Goal: Task Accomplishment & Management: Use online tool/utility

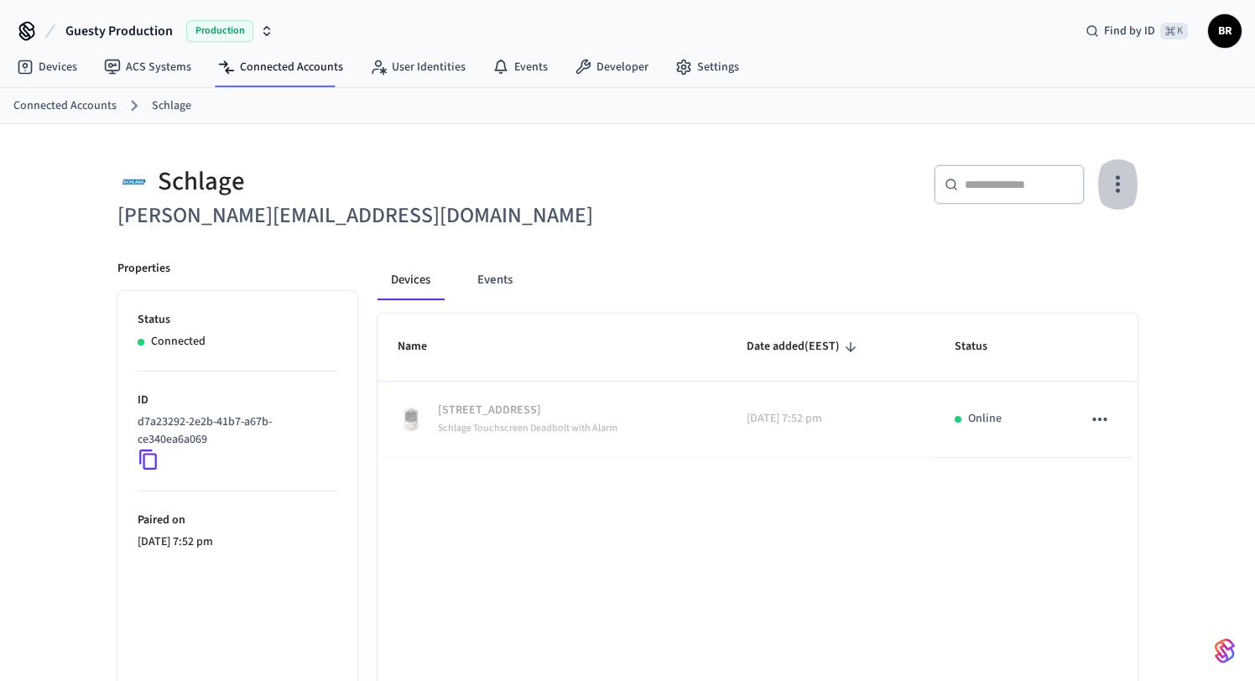
click at [1124, 177] on icon "button" at bounding box center [1118, 184] width 26 height 26
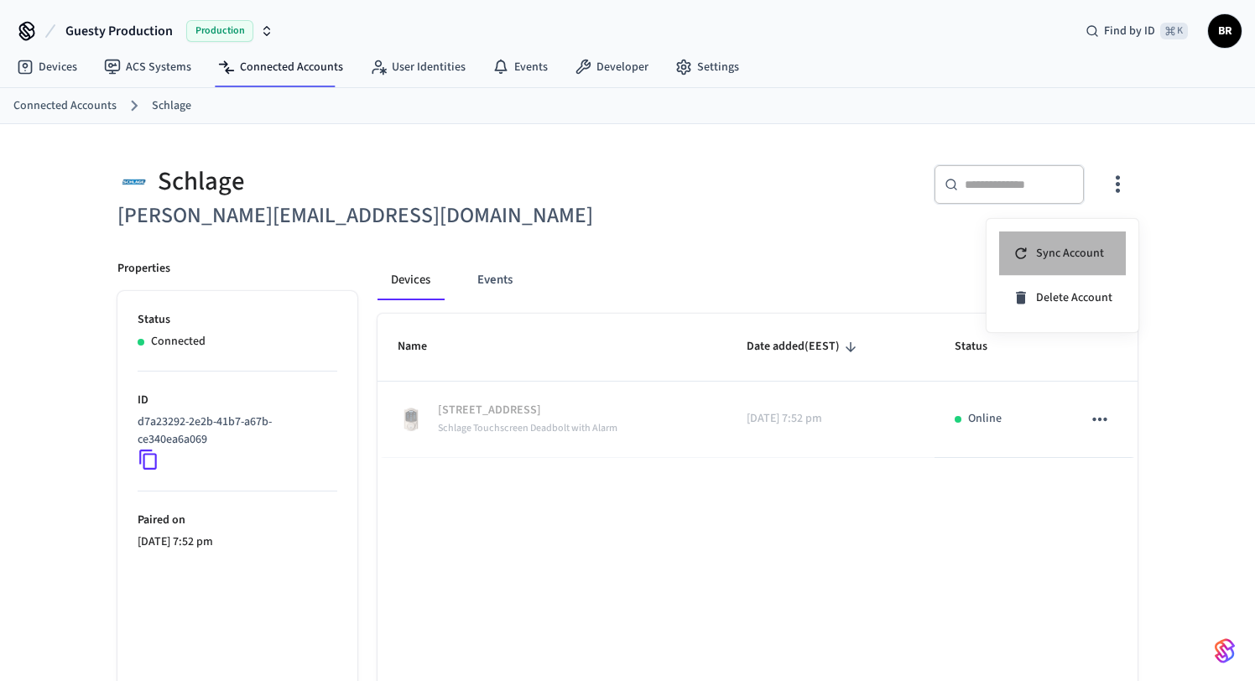
click at [1084, 248] on span "Sync Account" at bounding box center [1070, 253] width 68 height 17
click at [1111, 256] on li "Sync Account" at bounding box center [1063, 254] width 127 height 44
click at [1187, 220] on div at bounding box center [627, 340] width 1255 height 681
